Goal: Obtain resource: Obtain resource

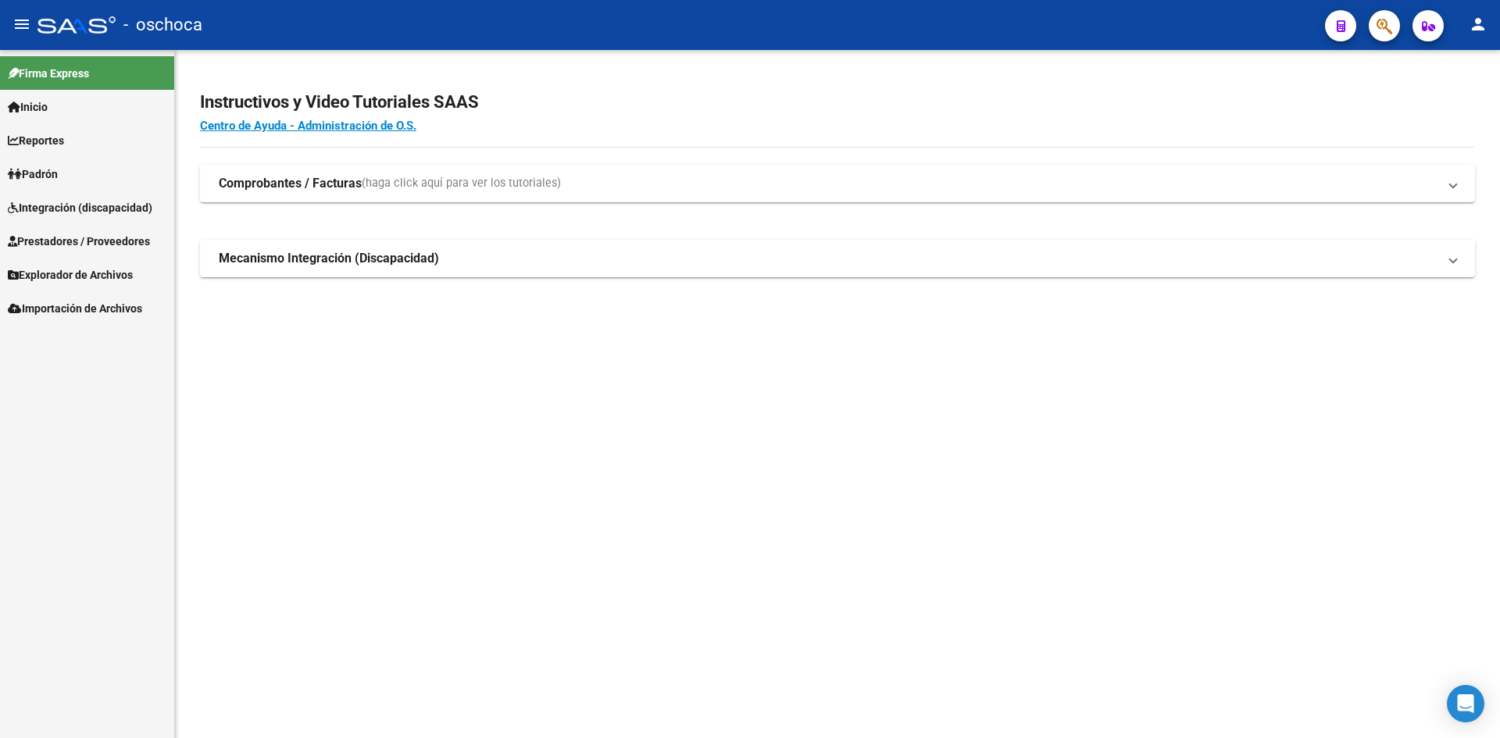
drag, startPoint x: 0, startPoint y: 0, endPoint x: 105, endPoint y: 216, distance: 240.1
click at [105, 216] on span "Integración (discapacidad)" at bounding box center [80, 207] width 145 height 17
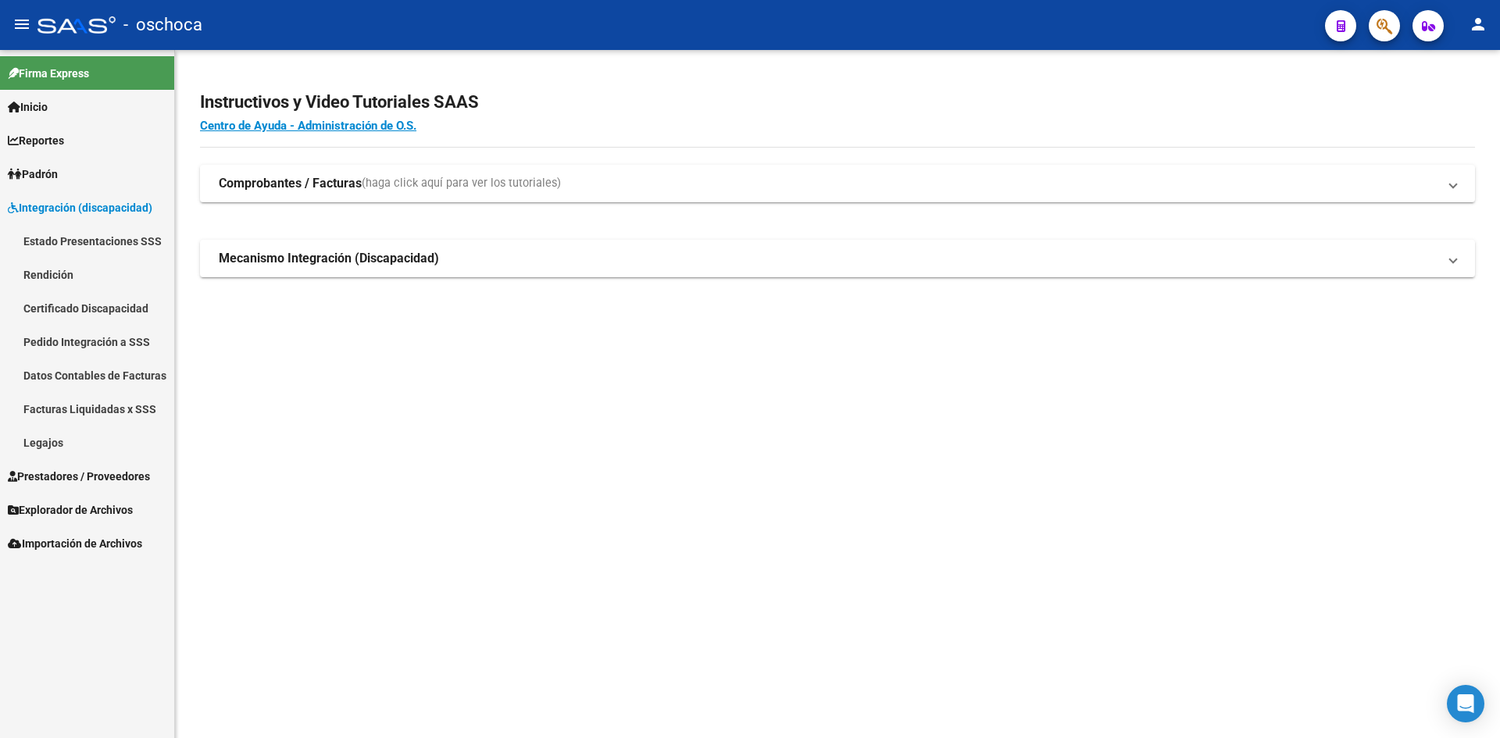
click at [113, 342] on link "Pedido Integración a SSS" at bounding box center [87, 342] width 174 height 34
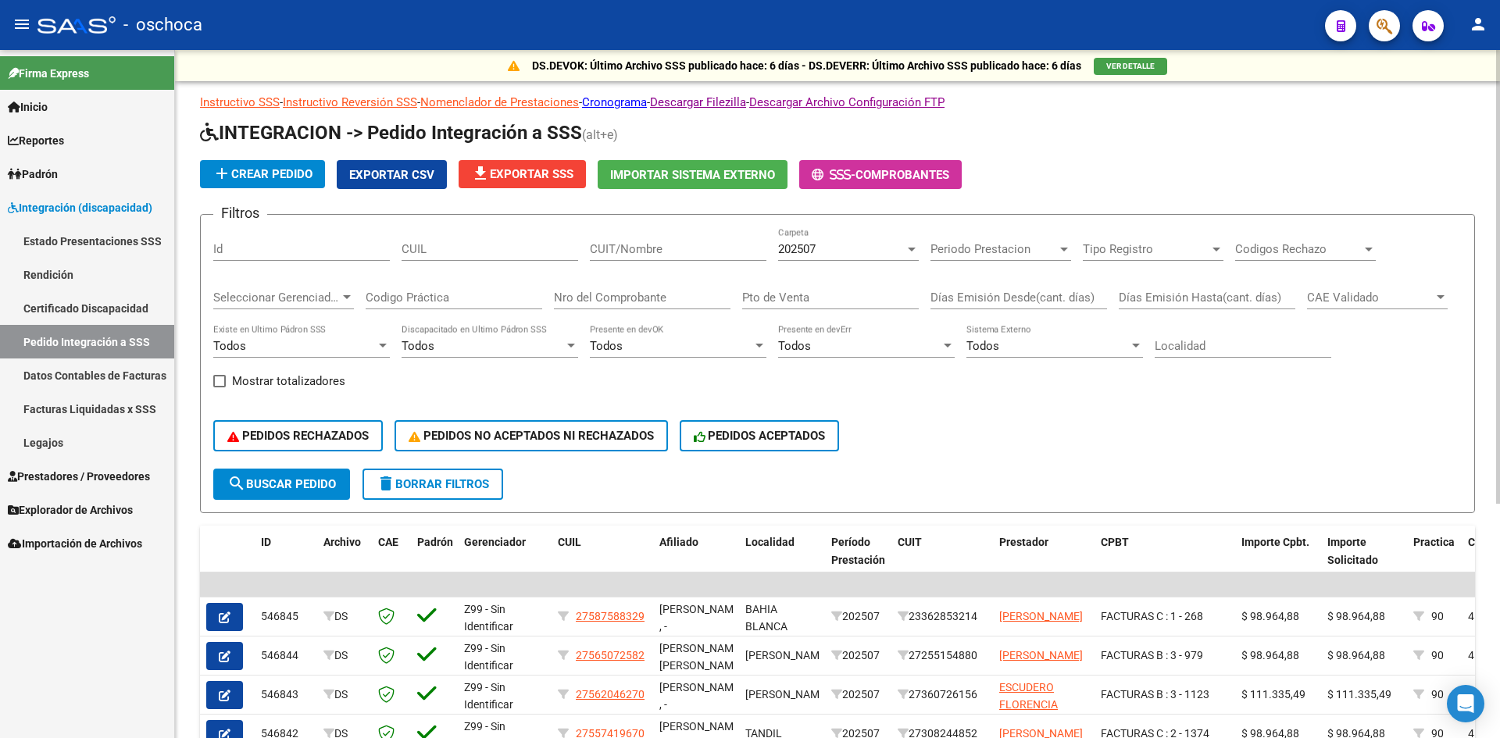
click at [408, 179] on span "Exportar CSV" at bounding box center [391, 175] width 85 height 14
click at [529, 173] on span "file_download Exportar SSS" at bounding box center [522, 174] width 102 height 14
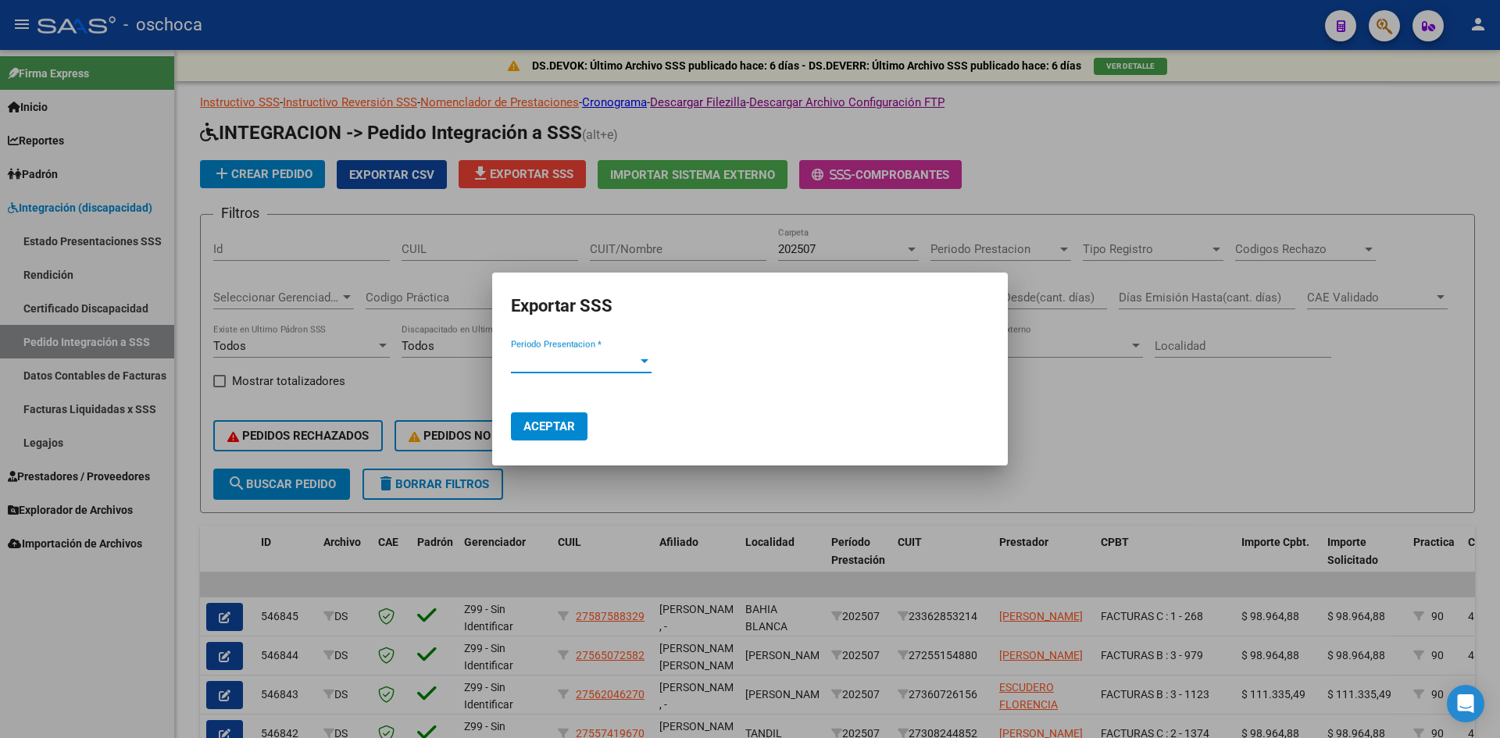
click at [566, 363] on span "Periodo Presentacion *" at bounding box center [574, 361] width 127 height 14
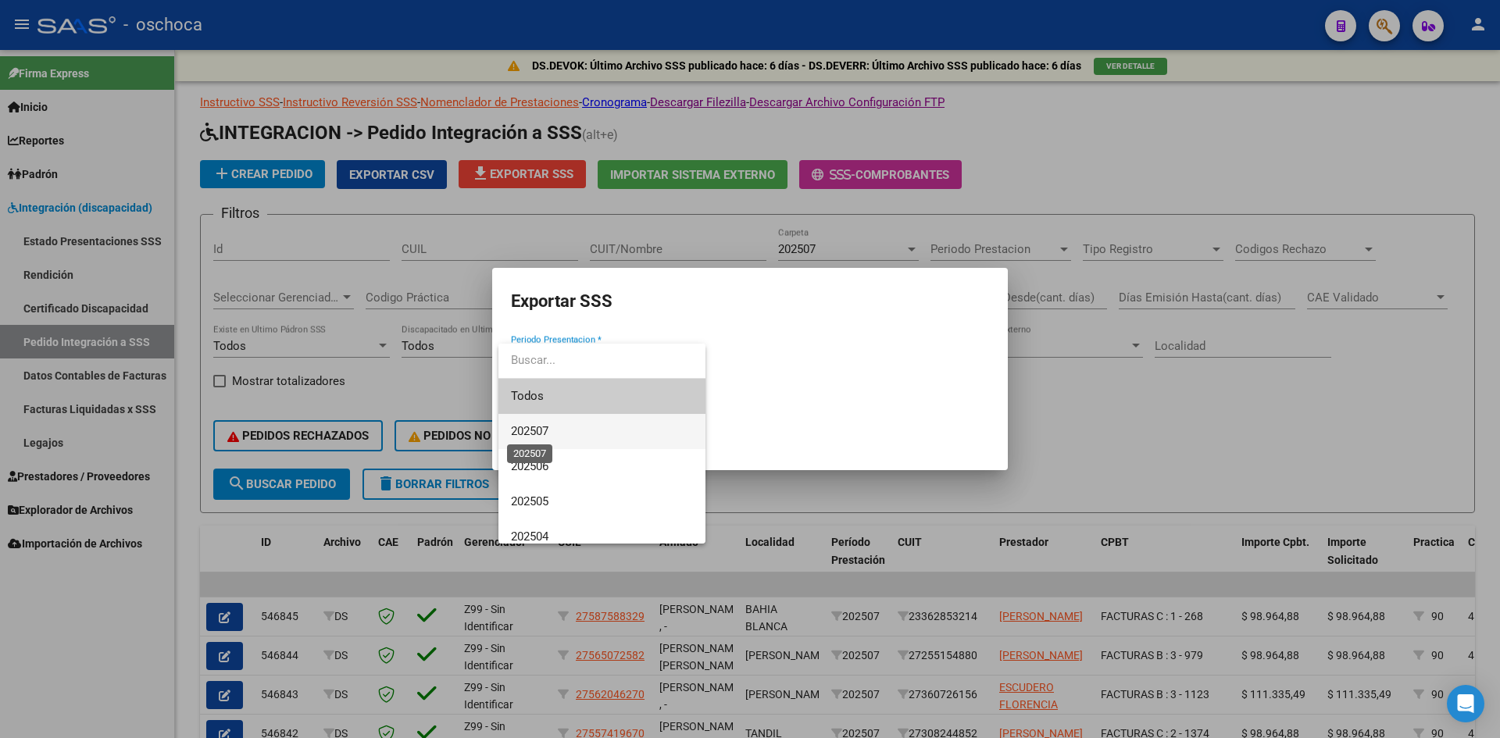
click at [549, 437] on span "202507" at bounding box center [530, 431] width 38 height 14
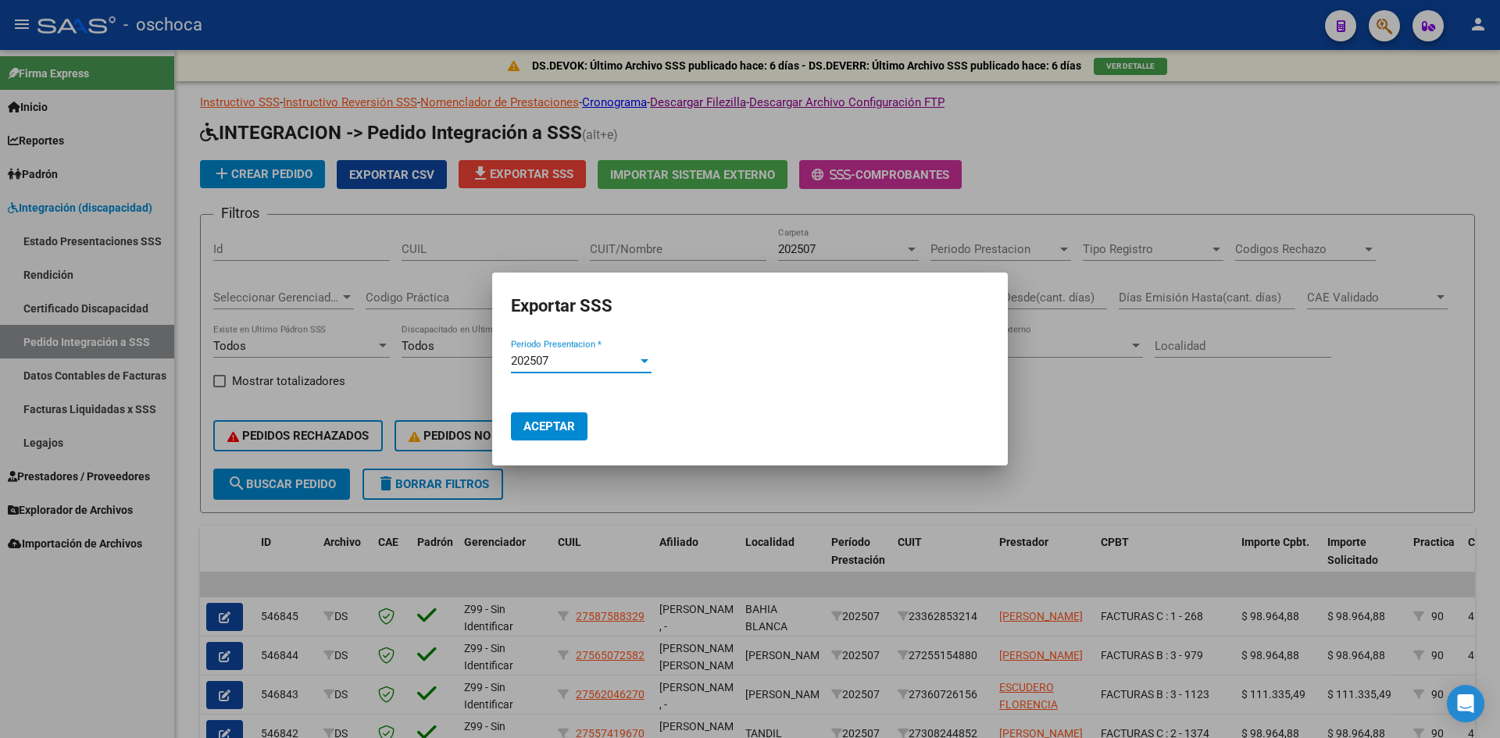
click at [548, 431] on span "Aceptar" at bounding box center [550, 427] width 52 height 14
